Goal: Task Accomplishment & Management: Manage account settings

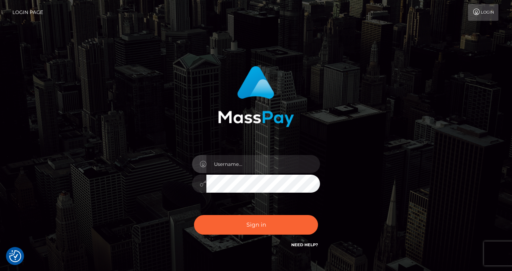
click at [246, 166] on input "text" at bounding box center [263, 164] width 114 height 18
type input "izabela.throne2"
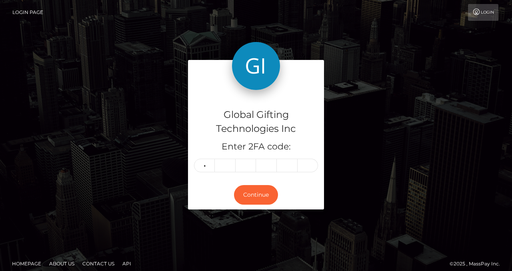
type input "6"
type input "9"
type input "4"
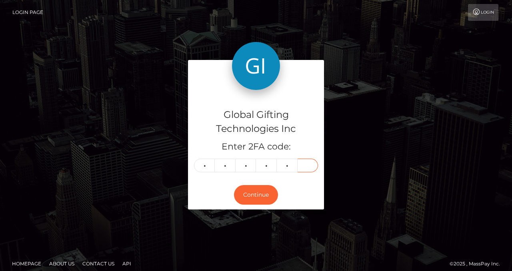
type input "6"
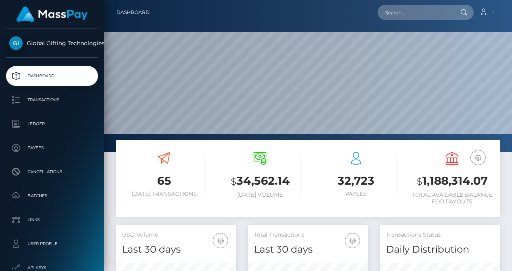
scroll to position [142, 120]
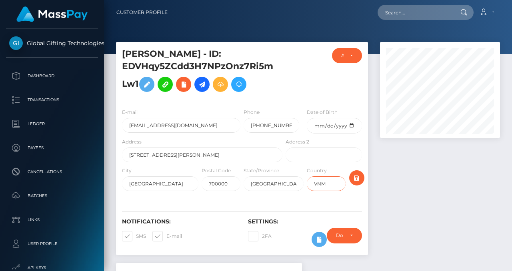
click at [329, 188] on input "VNM" at bounding box center [326, 183] width 39 height 15
